Goal: Task Accomplishment & Management: Manage account settings

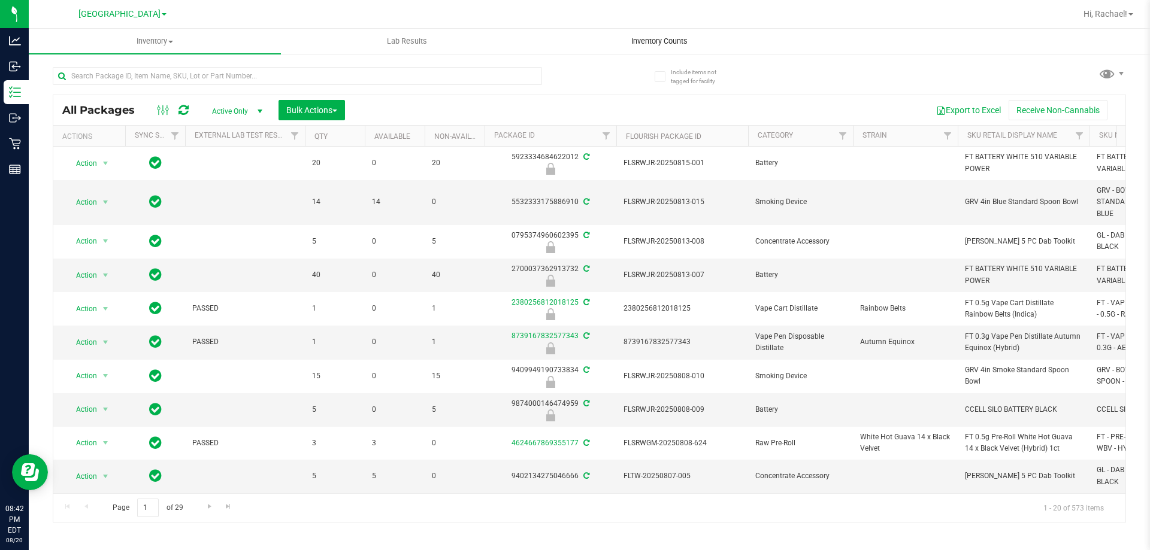
click at [646, 40] on span "Inventory Counts" at bounding box center [659, 41] width 89 height 11
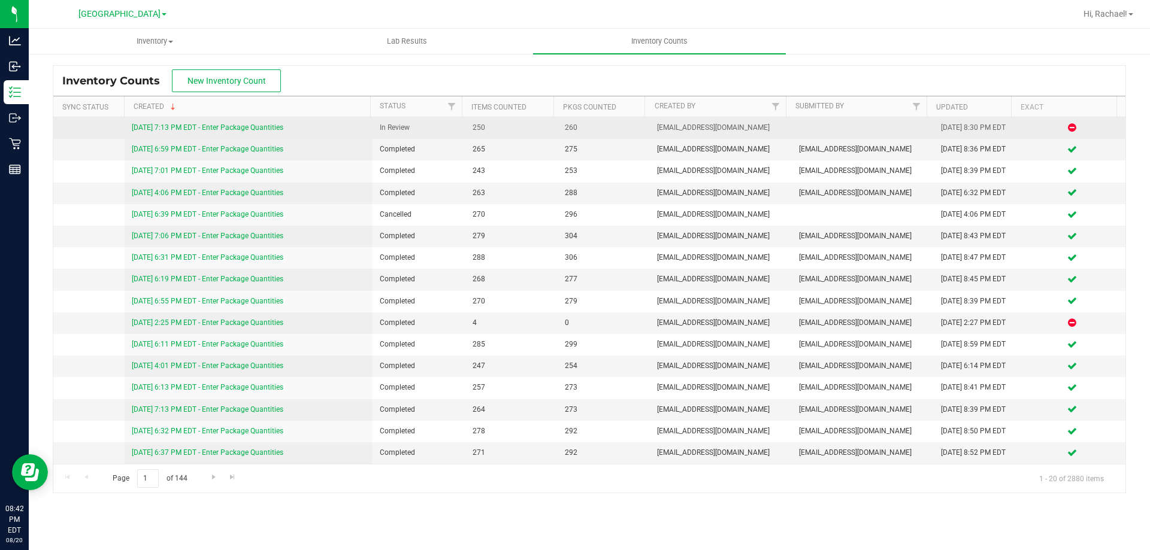
click at [235, 129] on link "[DATE] 7:13 PM EDT - Enter Package Quantities" at bounding box center [208, 127] width 152 height 8
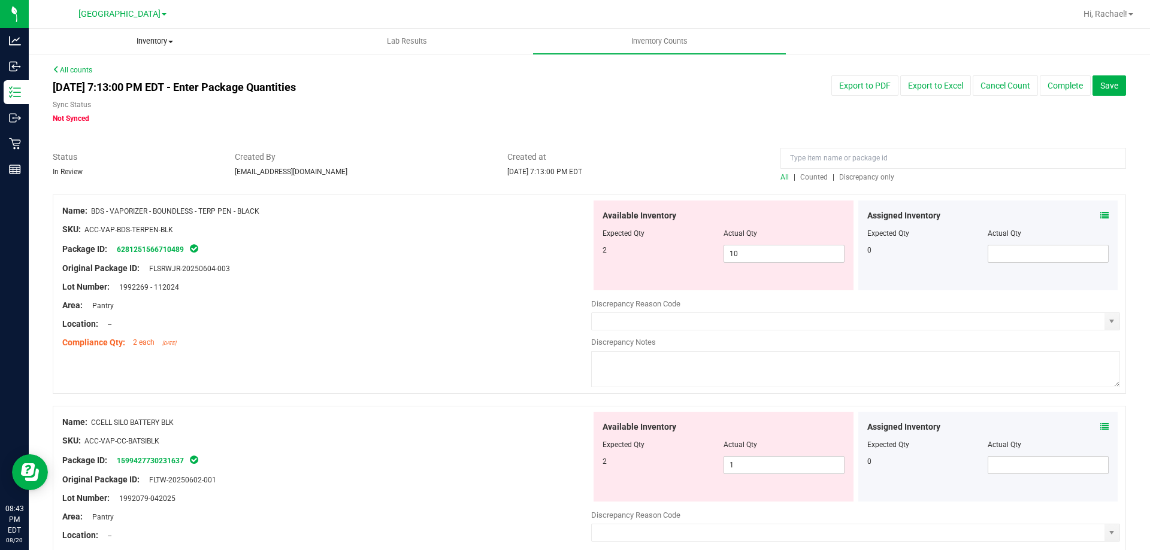
click at [153, 37] on span "Inventory" at bounding box center [154, 41] width 251 height 11
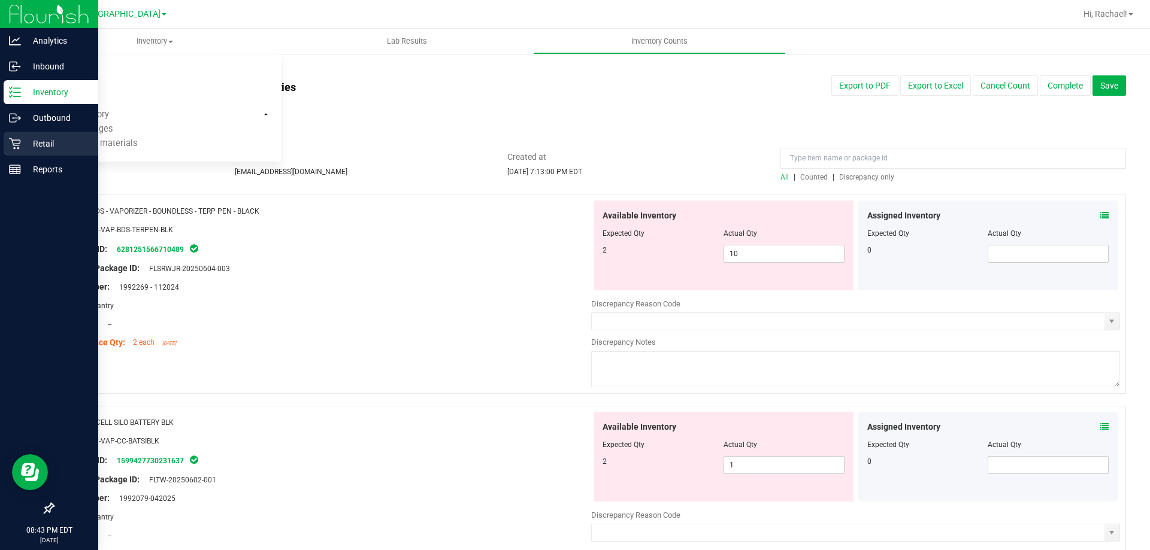
click at [17, 142] on icon at bounding box center [15, 144] width 12 height 12
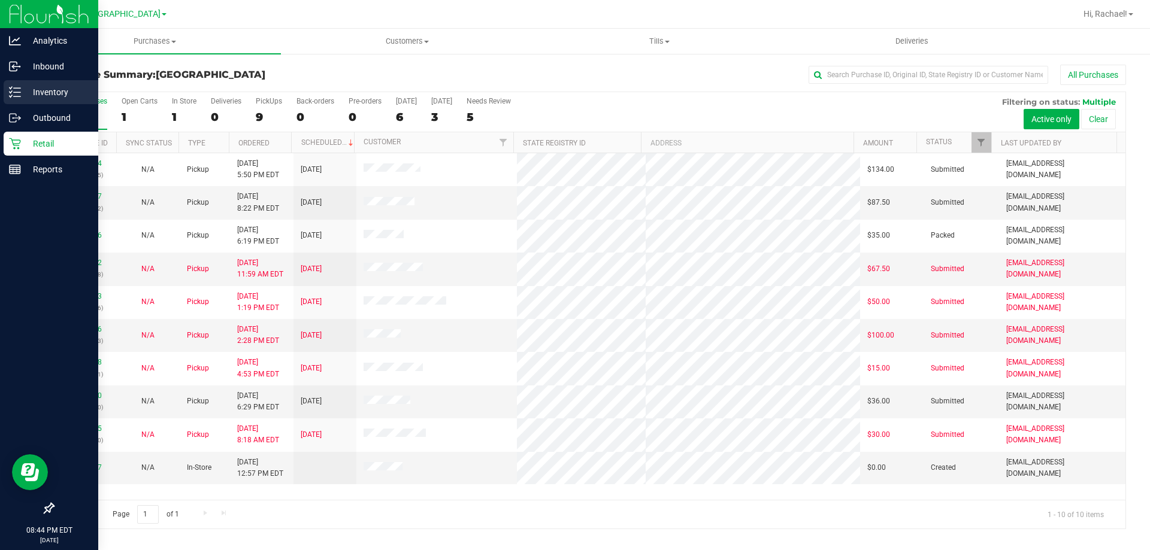
click at [25, 90] on p "Inventory" at bounding box center [57, 92] width 72 height 14
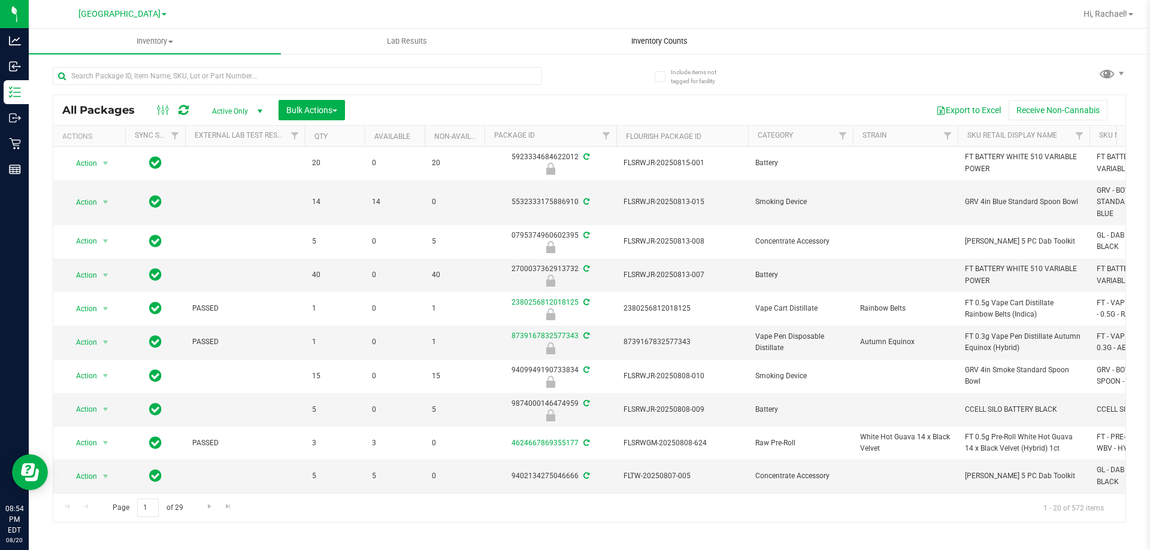
click at [646, 34] on uib-tab-heading "Inventory Counts" at bounding box center [659, 41] width 251 height 24
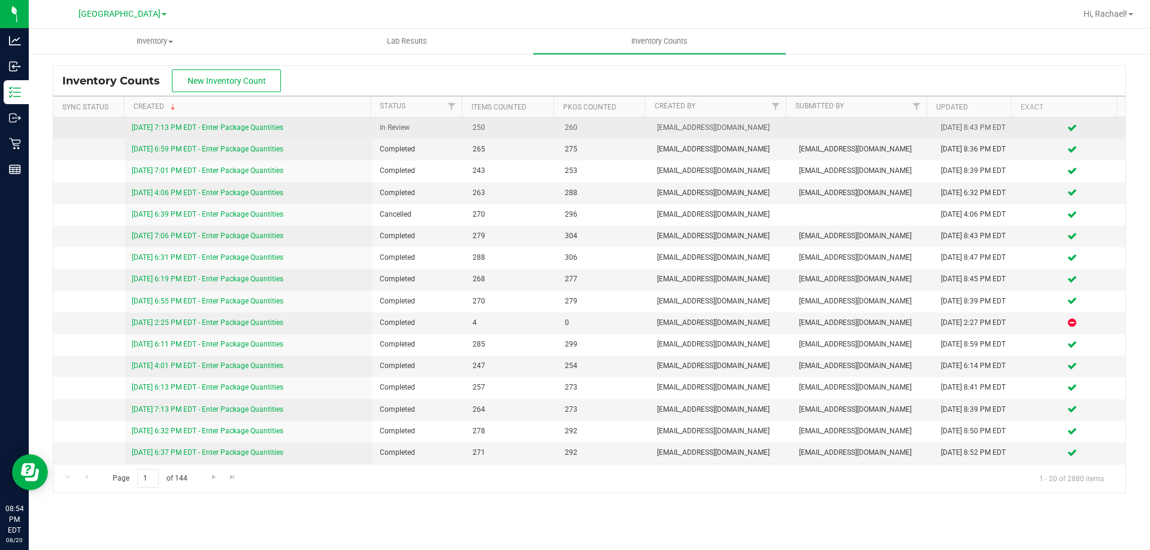
click at [398, 126] on span "In Review" at bounding box center [419, 127] width 78 height 11
click at [703, 129] on span "[EMAIL_ADDRESS][DOMAIN_NAME]" at bounding box center [721, 127] width 128 height 11
click at [220, 132] on div "[DATE] 7:13 PM EDT - Enter Package Quantities" at bounding box center [249, 127] width 234 height 11
click at [221, 129] on link "[DATE] 7:13 PM EDT - Enter Package Quantities" at bounding box center [208, 127] width 152 height 8
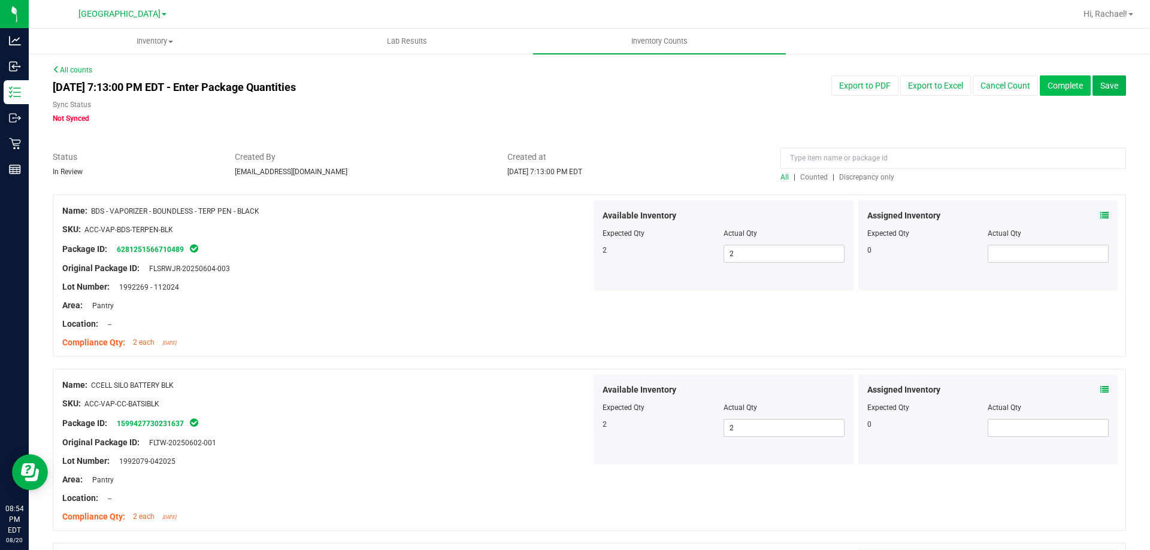
click at [1057, 86] on button "Complete" at bounding box center [1065, 85] width 51 height 20
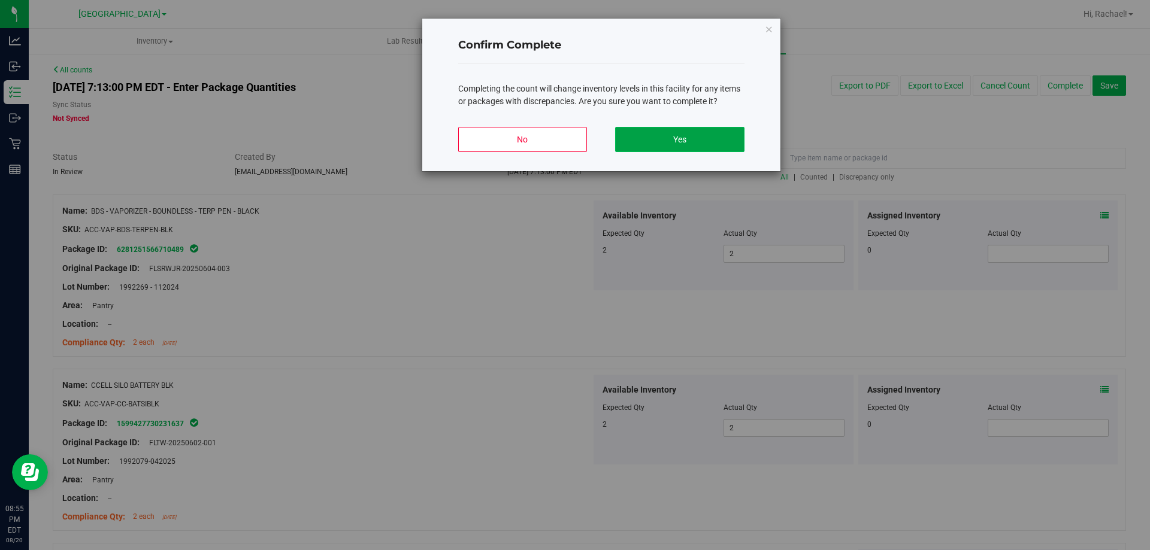
click at [658, 140] on button "Yes" at bounding box center [679, 139] width 129 height 25
